Goal: Find specific page/section: Find specific page/section

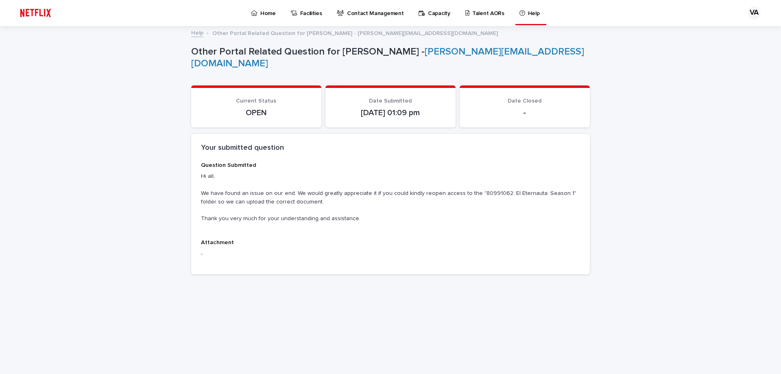
click at [473, 16] on p "Talent AORs" at bounding box center [489, 8] width 32 height 17
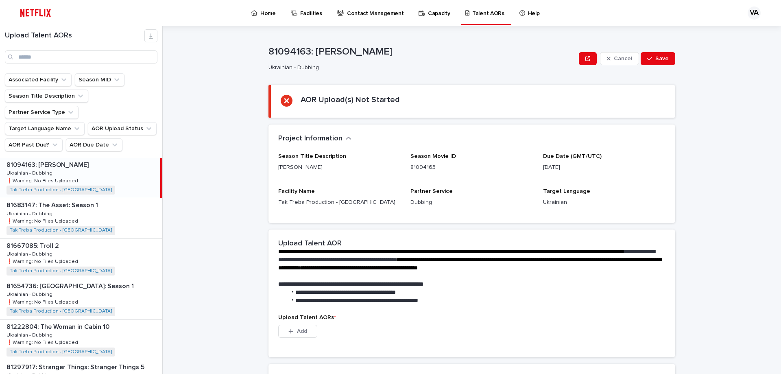
click at [65, 50] on div "Upload Talent AORs" at bounding box center [81, 46] width 162 height 34
click at [70, 59] on input "Search" at bounding box center [81, 56] width 153 height 13
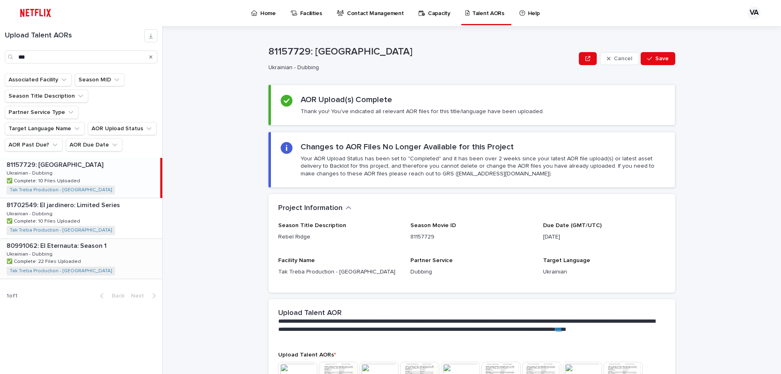
click at [89, 241] on div "80991062: El Eternauta: Season 1 80991062: El Eternauta: Season 1 Ukrainian - D…" at bounding box center [81, 259] width 162 height 40
type input "**"
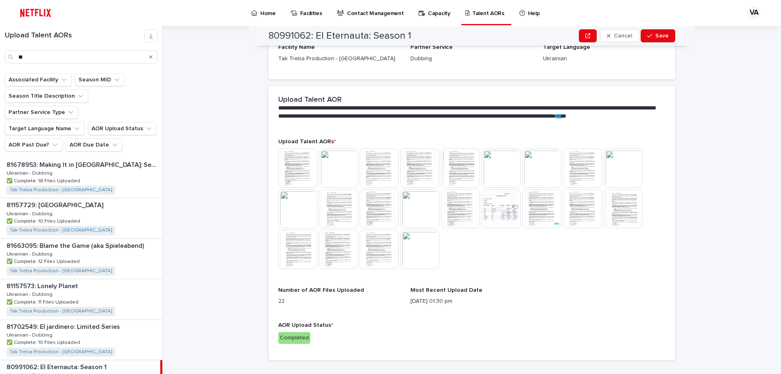
scroll to position [218, 0]
